Goal: Communication & Community: Answer question/provide support

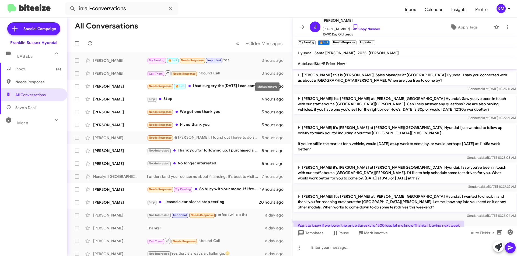
scroll to position [173, 0]
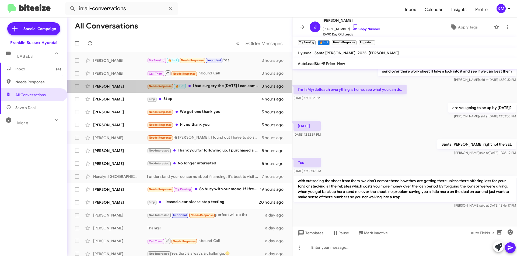
click at [239, 84] on div "Needs Response 🔥 Hot I had surgery the [DATE] I can come in soon!!" at bounding box center [204, 86] width 115 height 6
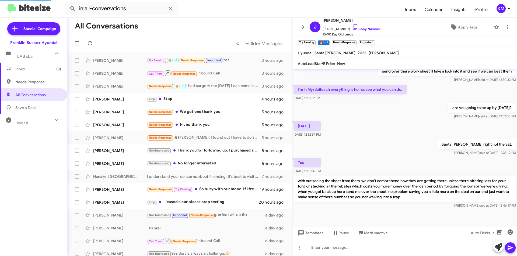
scroll to position [50, 0]
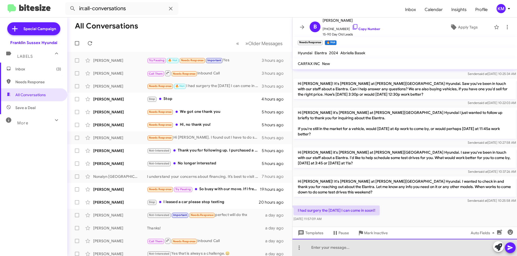
click at [332, 249] on div at bounding box center [404, 247] width 224 height 17
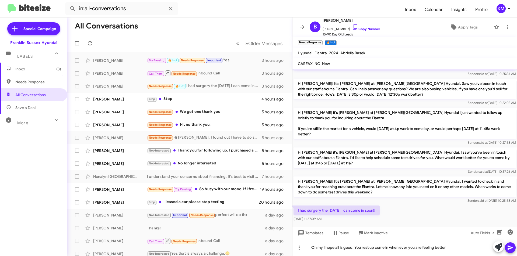
click at [510, 250] on icon at bounding box center [510, 248] width 6 height 6
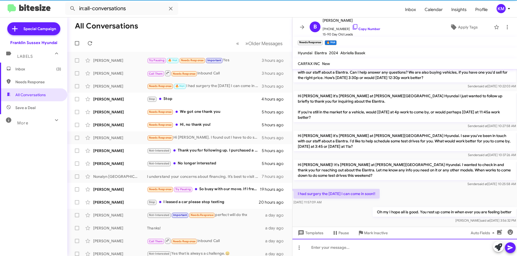
scroll to position [69, 0]
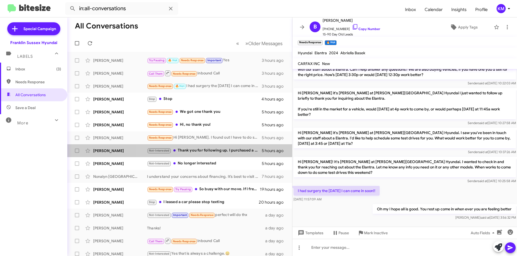
click at [216, 152] on div "Not-Interested Thank you for following up. I purchased a Ford Bronco." at bounding box center [204, 151] width 115 height 6
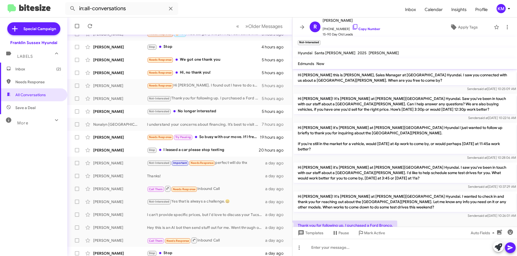
scroll to position [54, 0]
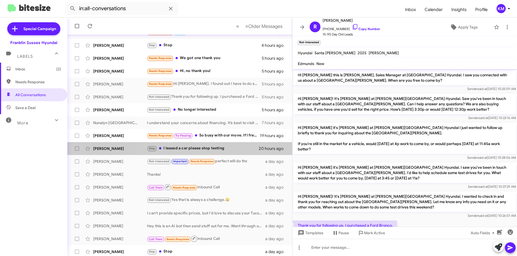
click at [215, 147] on div "Stop I leased a car please stop texting" at bounding box center [203, 149] width 112 height 6
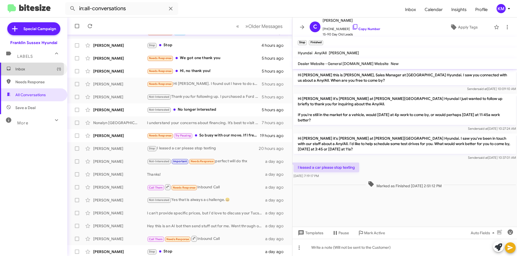
click at [31, 69] on span "Inbox (1)" at bounding box center [38, 68] width 46 height 5
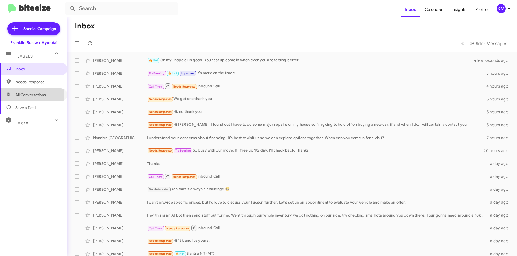
click at [27, 93] on span "All Conversations" at bounding box center [30, 94] width 30 height 5
type input "in:all-conversations"
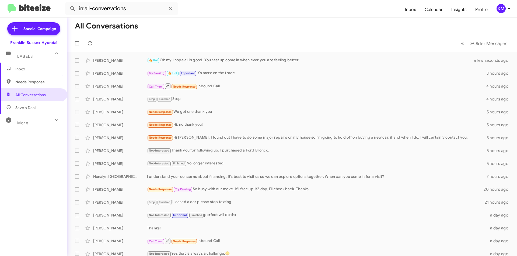
click at [205, 73] on div "Try Pausing 🔥 Hot Important It's more on the trade" at bounding box center [316, 73] width 339 height 6
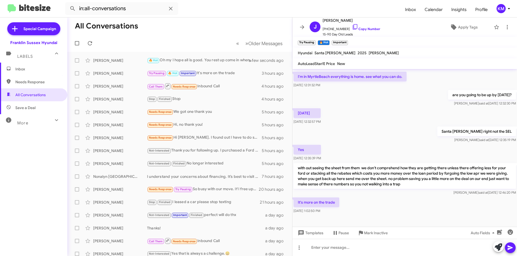
scroll to position [192, 0]
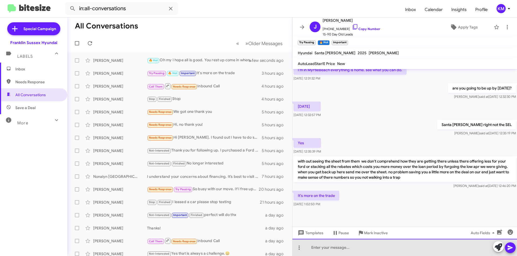
click at [334, 250] on div at bounding box center [404, 247] width 224 height 17
drag, startPoint x: 326, startPoint y: 248, endPoint x: 320, endPoint y: 247, distance: 6.0
click at [320, 247] on div "so there giving you 37500?" at bounding box center [404, 247] width 224 height 17
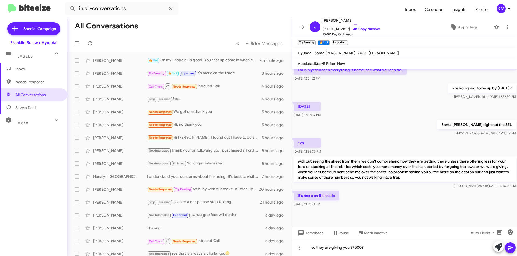
click at [507, 248] on icon at bounding box center [510, 248] width 6 height 6
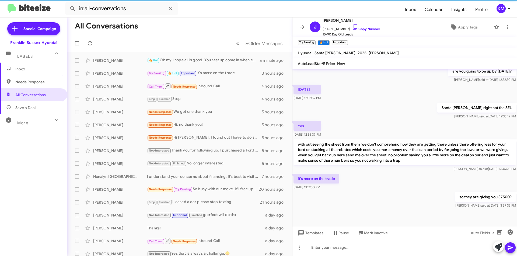
scroll to position [212, 0]
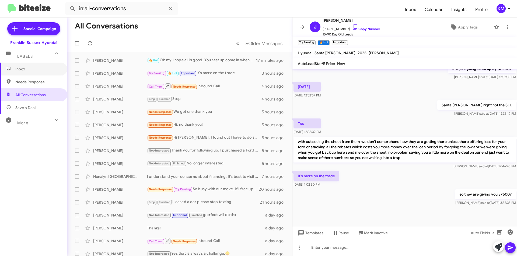
click at [28, 68] on span "Inbox" at bounding box center [38, 68] width 46 height 5
